Goal: Check status: Check status

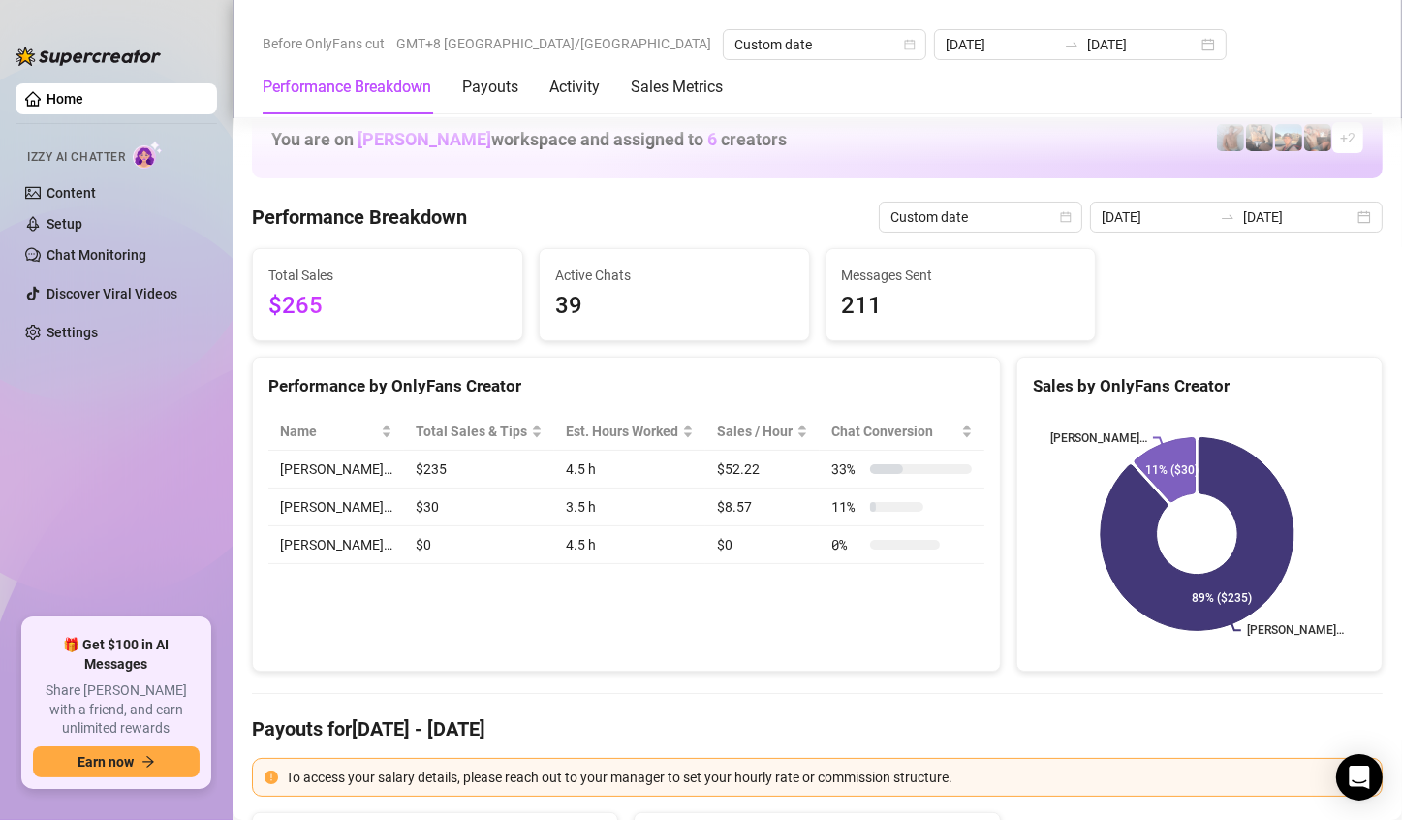
scroll to position [2519, 0]
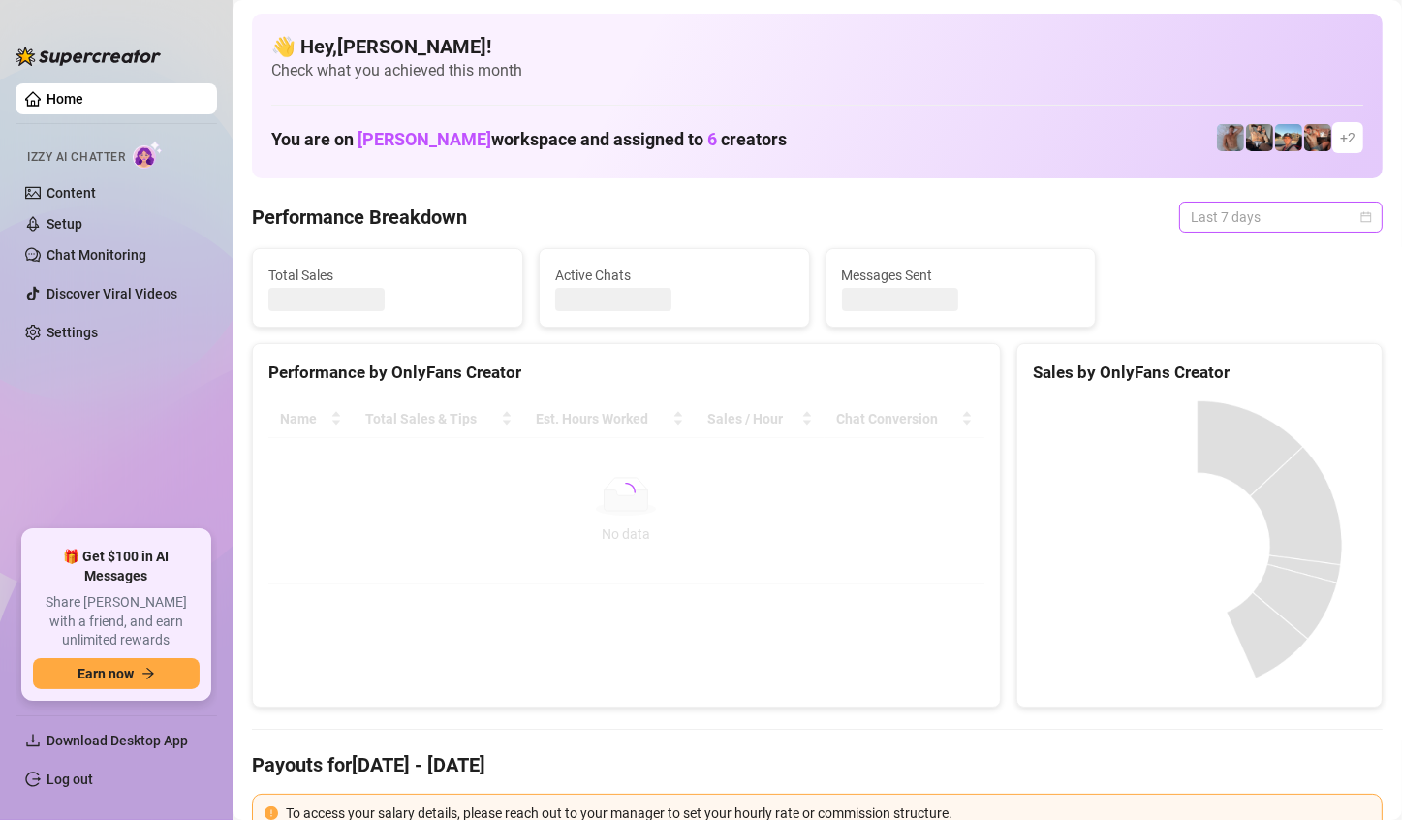
click at [1317, 224] on span "Last 7 days" at bounding box center [1281, 217] width 180 height 29
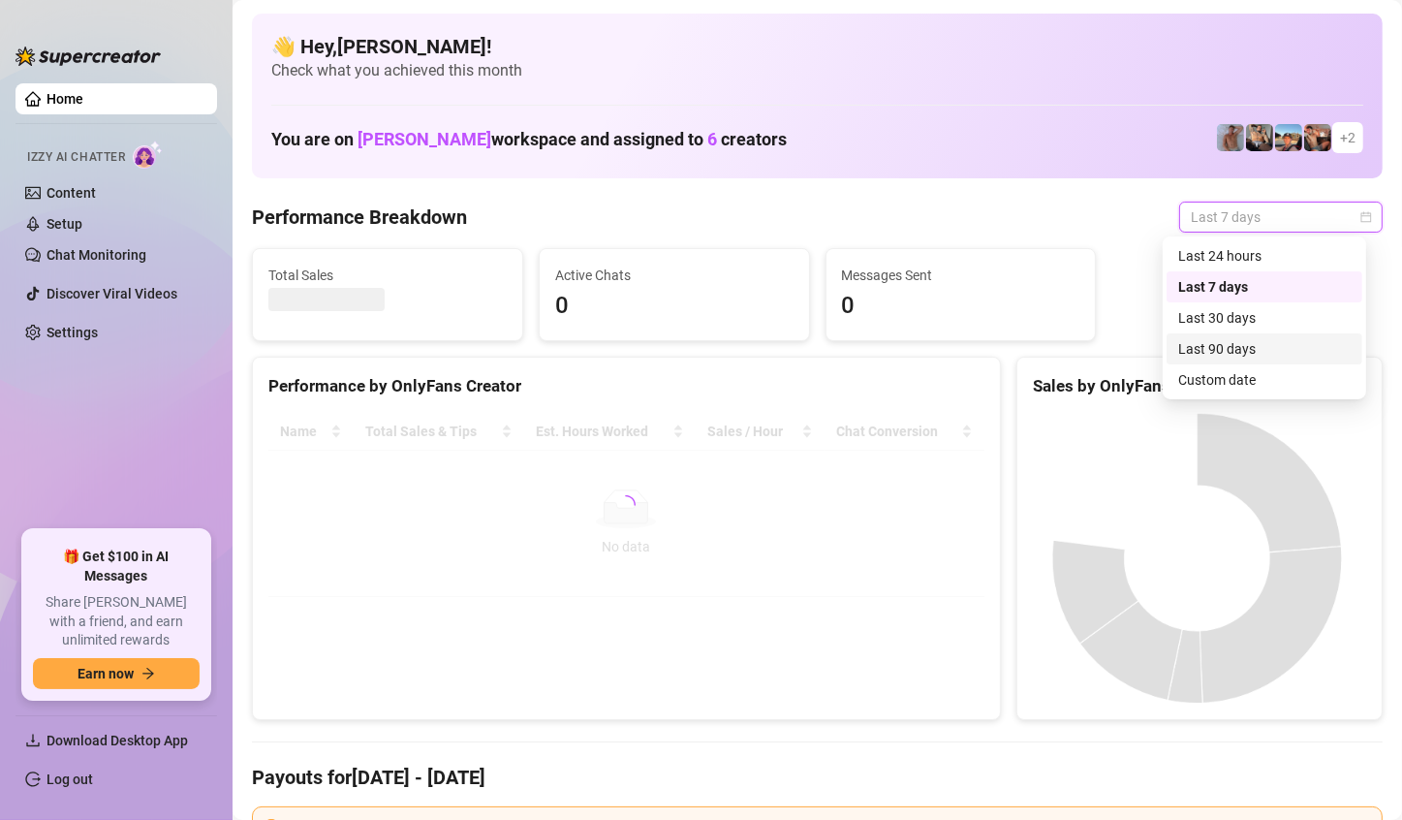
click at [1251, 382] on div "Custom date" at bounding box center [1264, 379] width 172 height 21
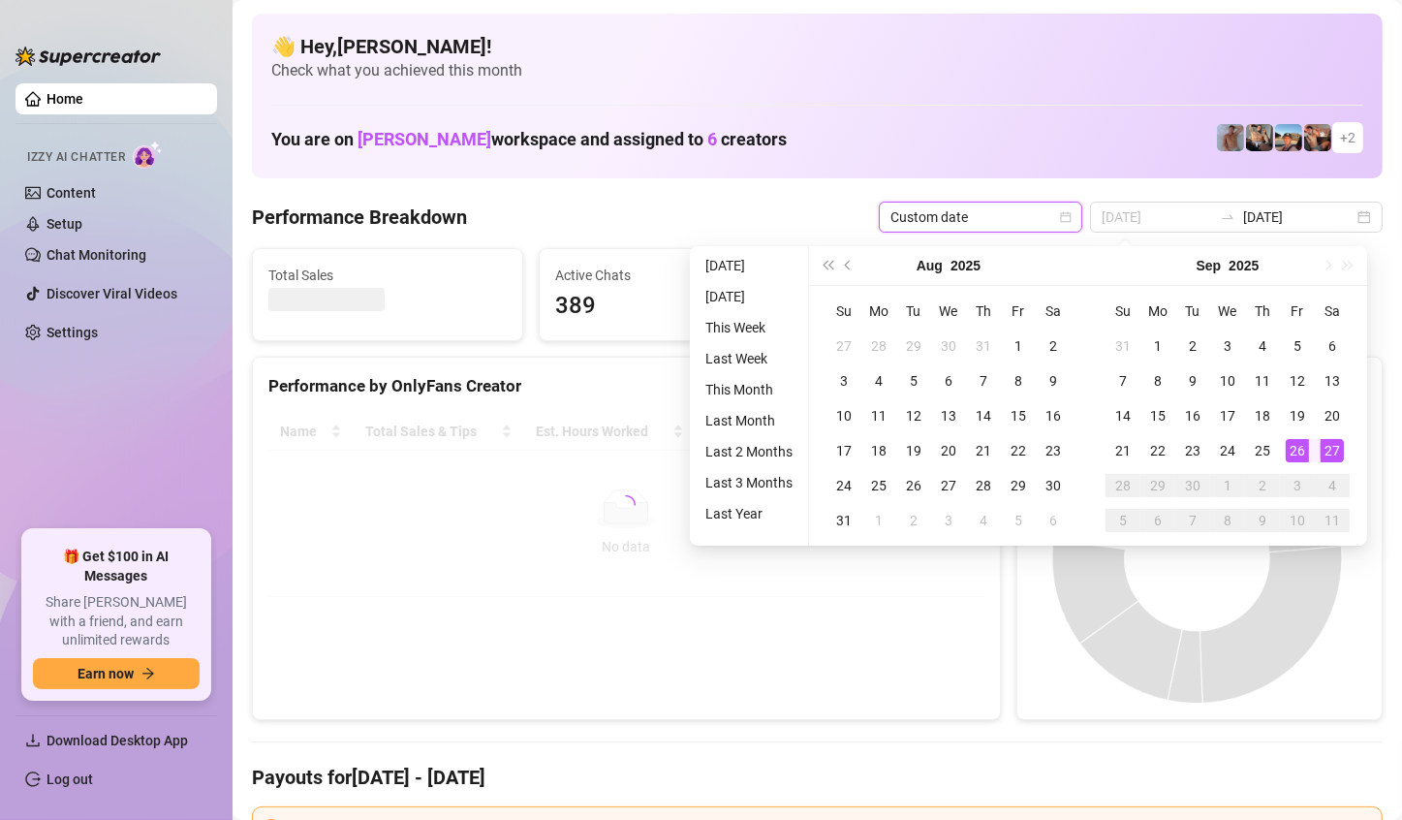
type input "[DATE]"
click at [1339, 437] on td "27" at bounding box center [1332, 450] width 35 height 35
click at [1336, 439] on div "27" at bounding box center [1332, 450] width 23 height 23
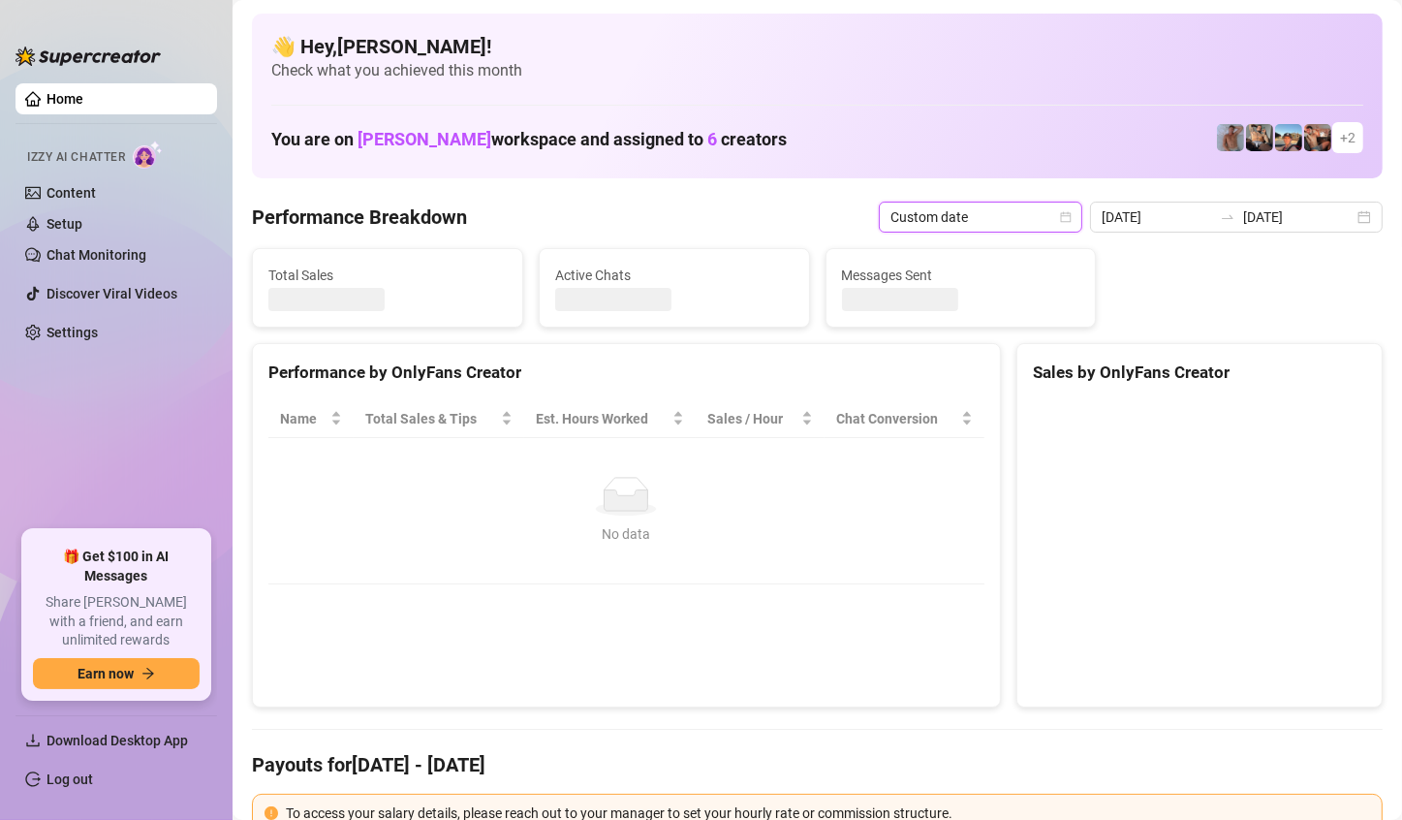
type input "[DATE]"
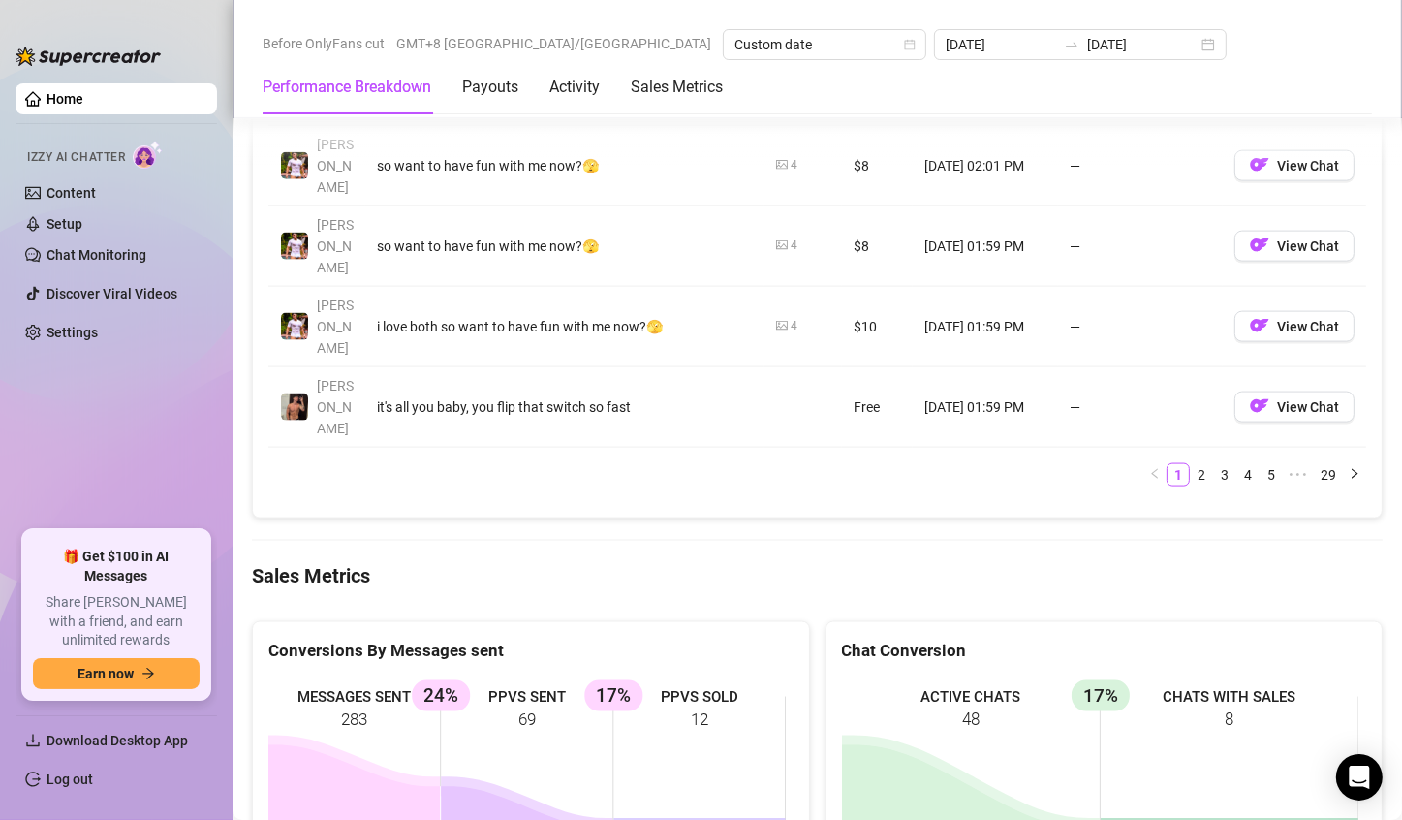
scroll to position [2519, 0]
